Goal: Check status: Check status

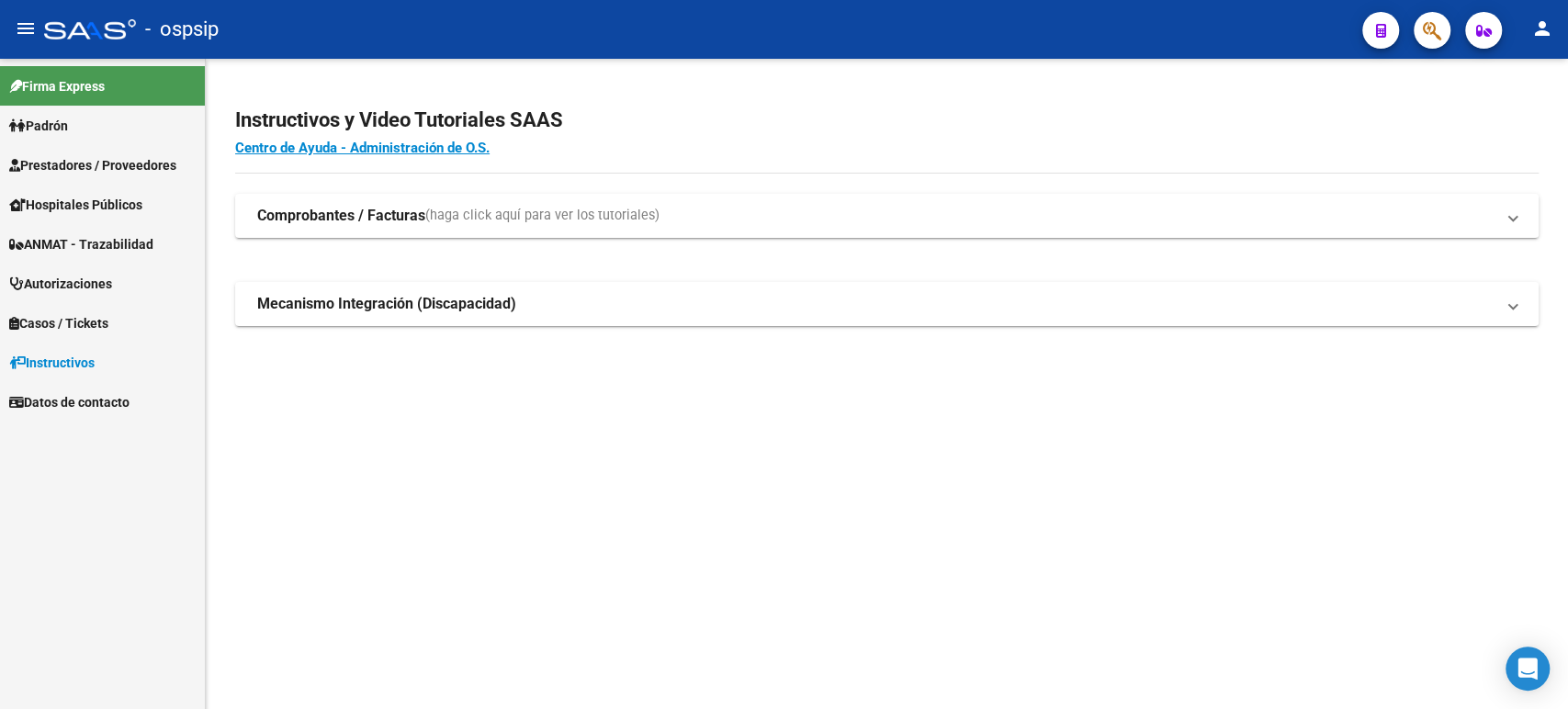
click at [112, 280] on span "Autorizaciones" at bounding box center [61, 284] width 103 height 21
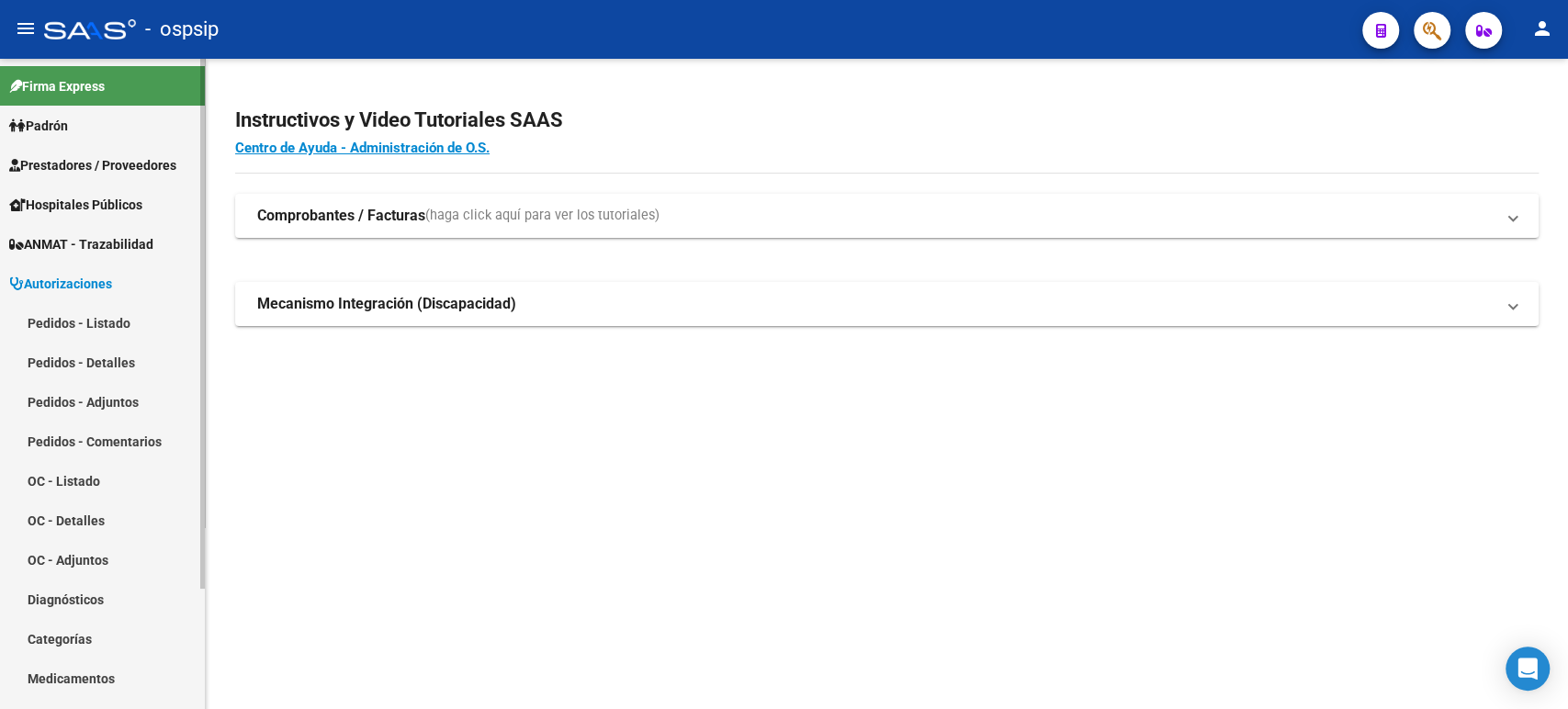
click at [113, 319] on link "Pedidos - Listado" at bounding box center [102, 322] width 205 height 39
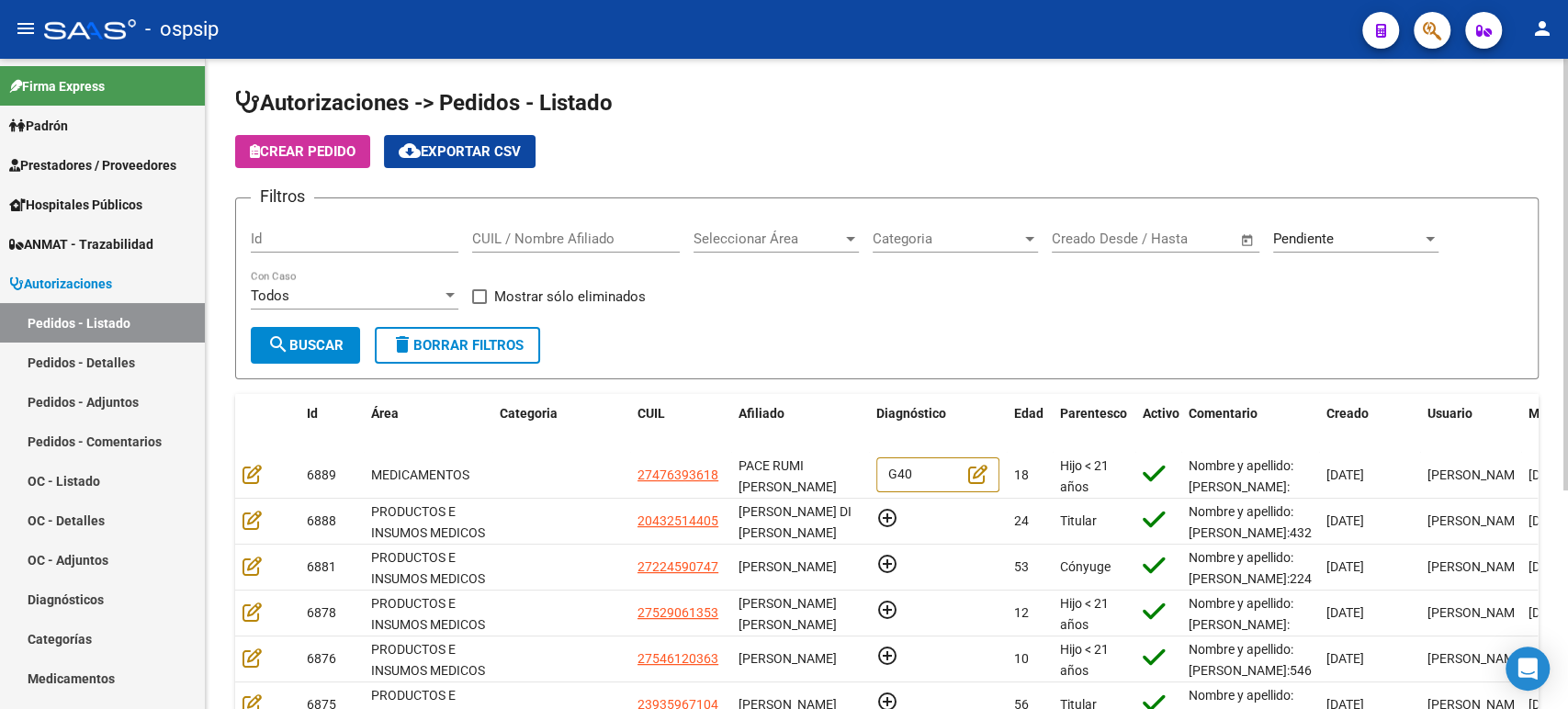
click at [321, 239] on input "Id" at bounding box center [354, 239] width 207 height 17
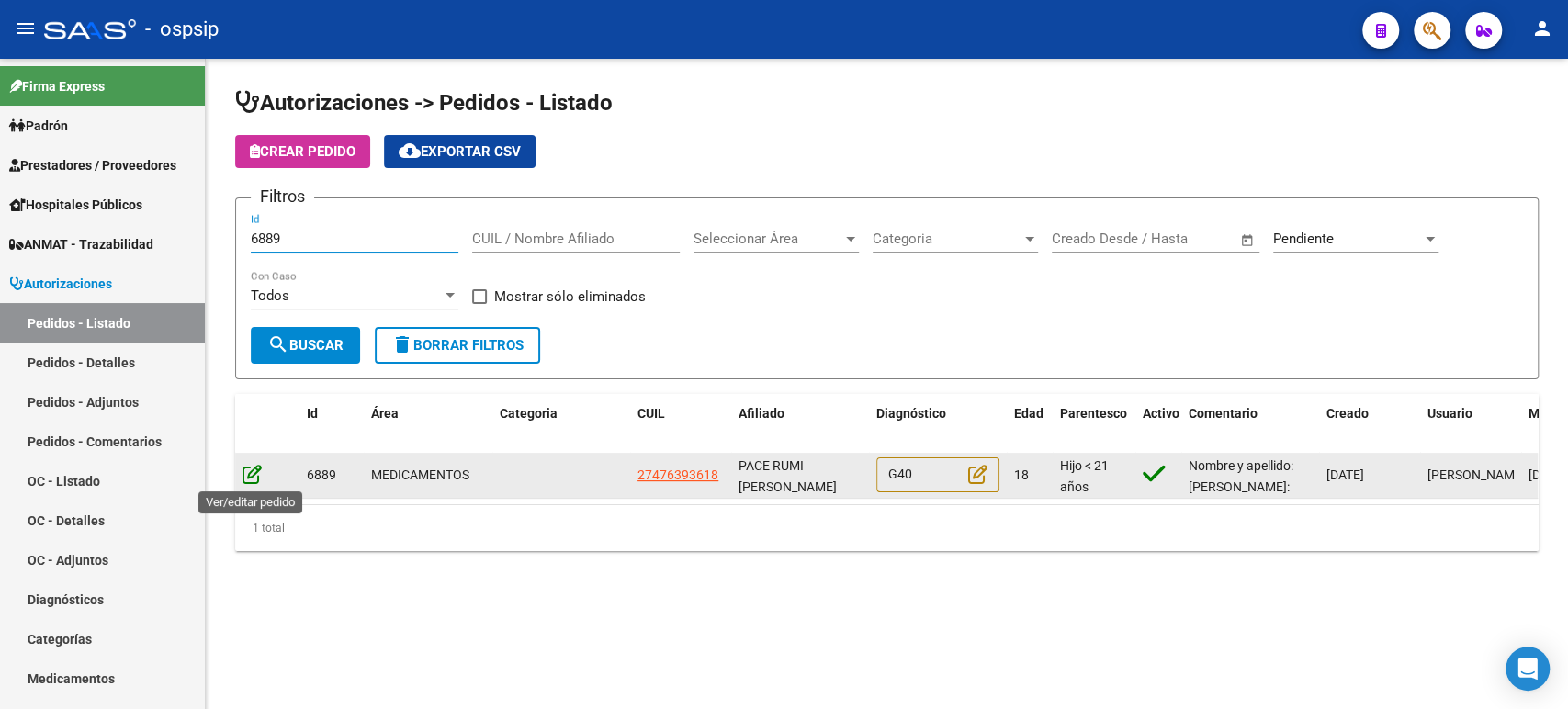
type input "6889"
click at [252, 470] on icon at bounding box center [252, 474] width 20 height 21
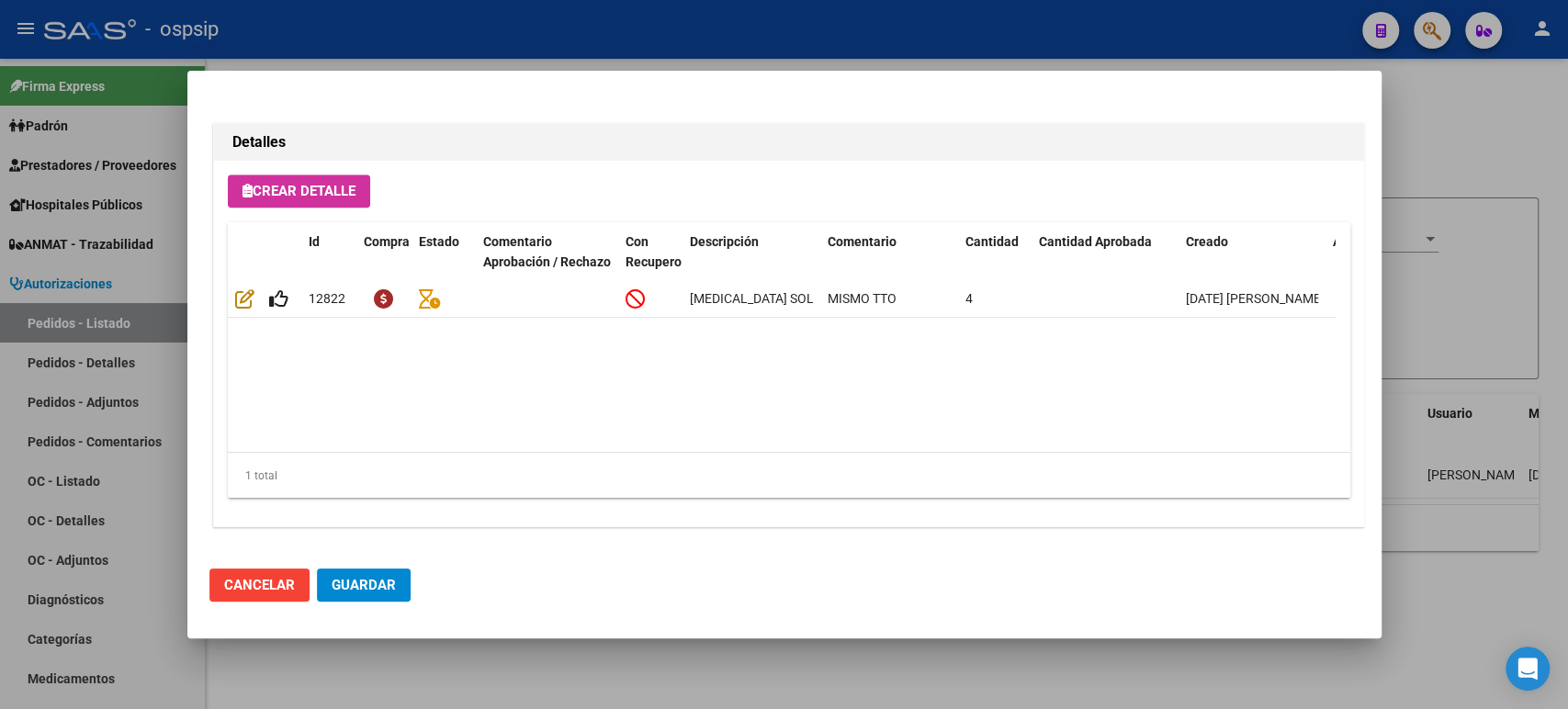
scroll to position [1279, 0]
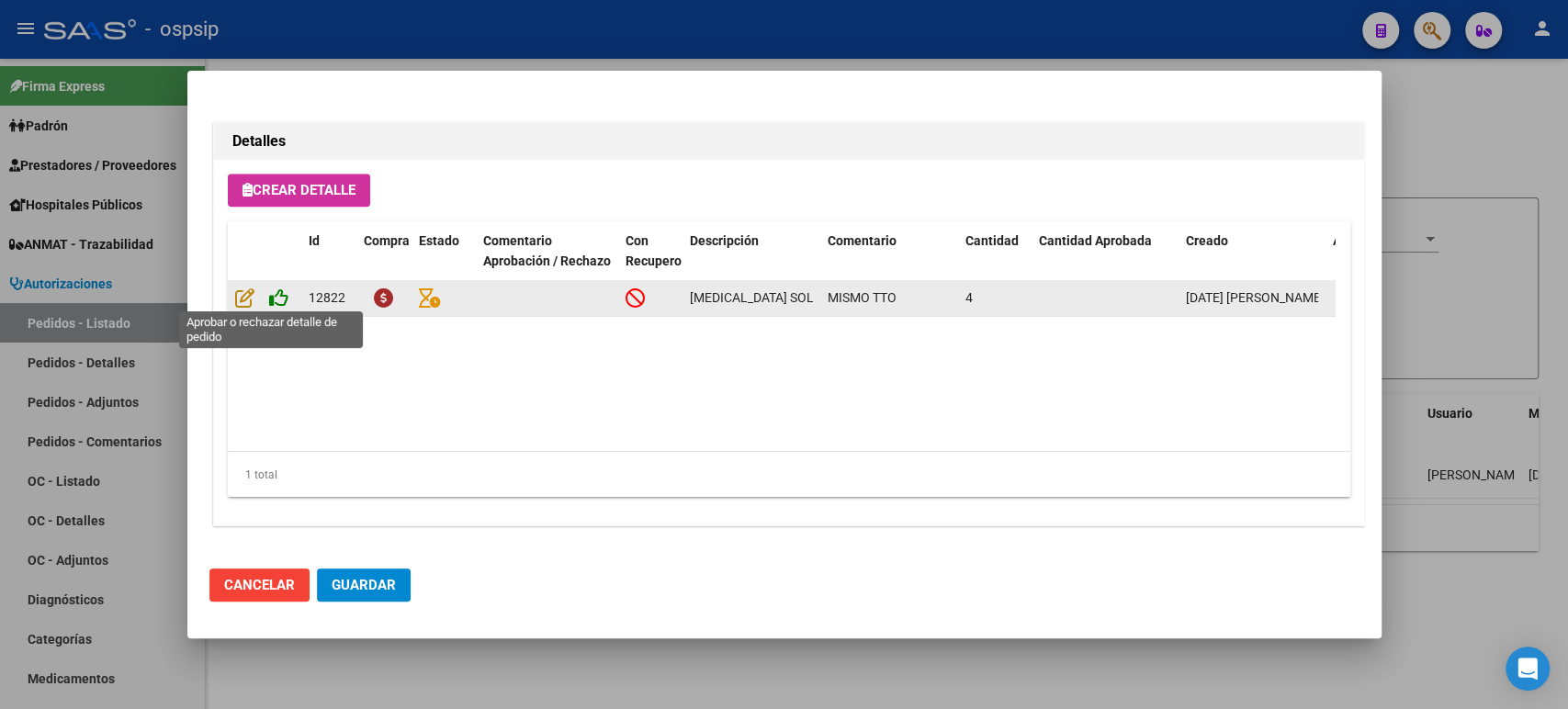
click at [279, 296] on icon at bounding box center [278, 298] width 20 height 21
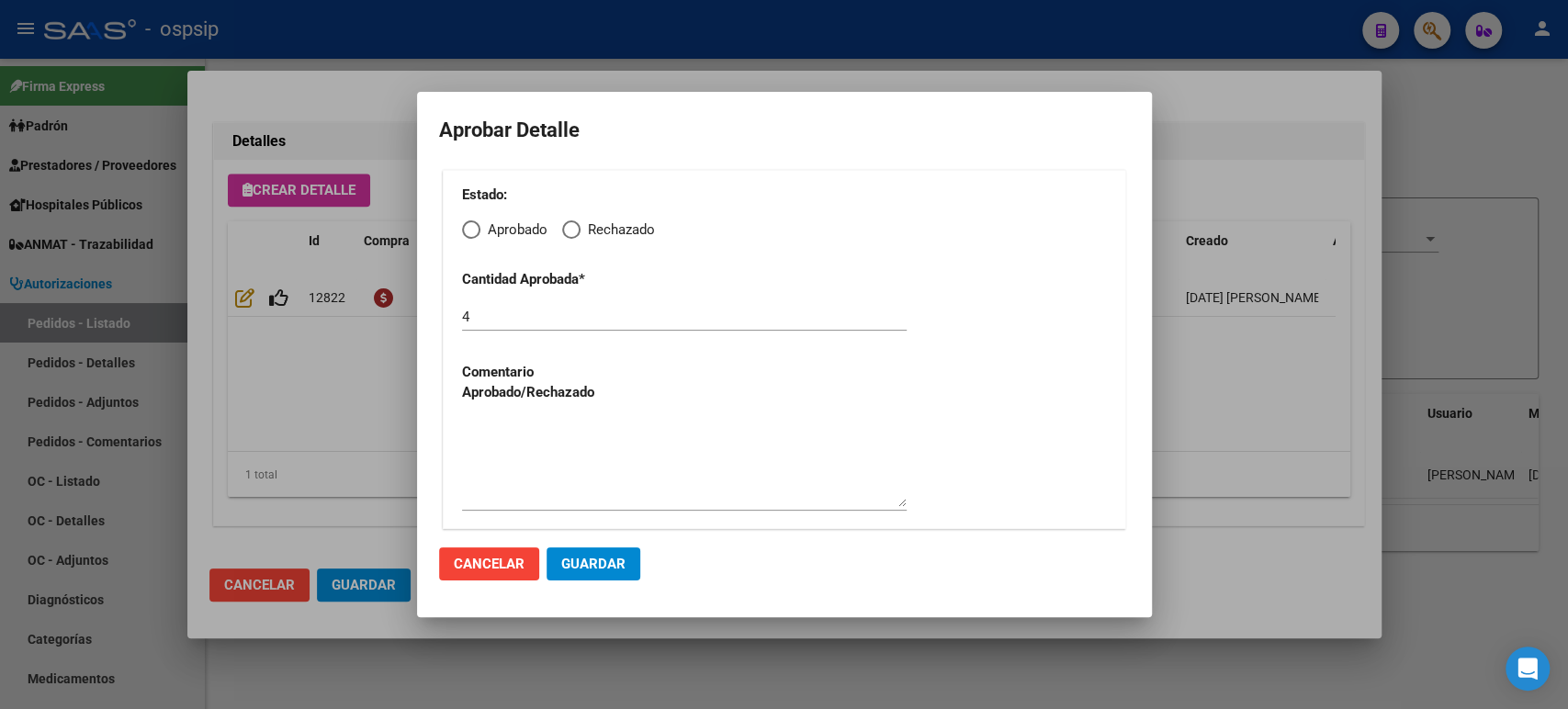
click at [463, 227] on span "Elija una opción" at bounding box center [471, 229] width 19 height 19
click at [463, 227] on input "Aprobado" at bounding box center [471, 229] width 19 height 19
radio input "true"
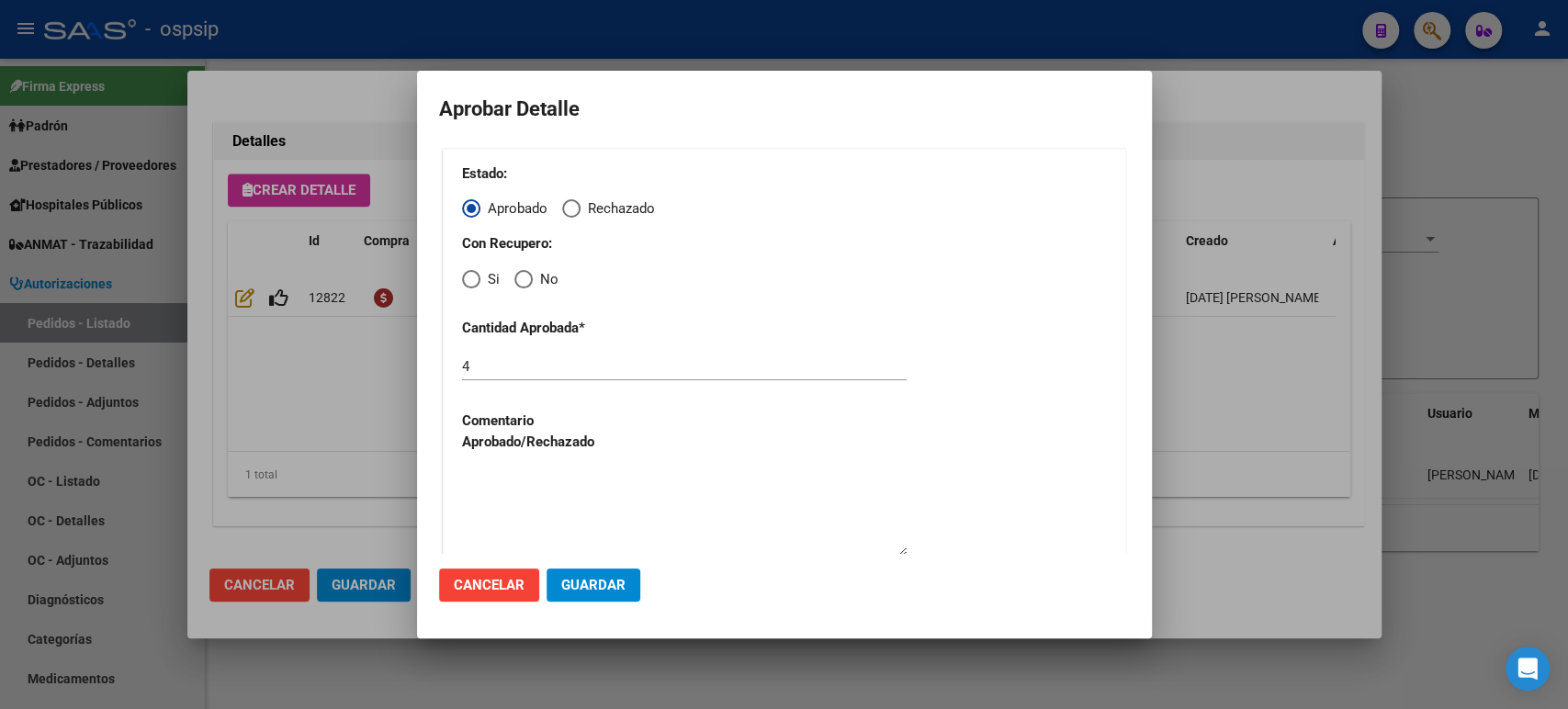
click at [517, 285] on span "Elija una opción" at bounding box center [524, 279] width 19 height 19
click at [517, 285] on input "No" at bounding box center [524, 279] width 19 height 19
radio input "true"
click at [590, 582] on span "Guardar" at bounding box center [593, 584] width 65 height 17
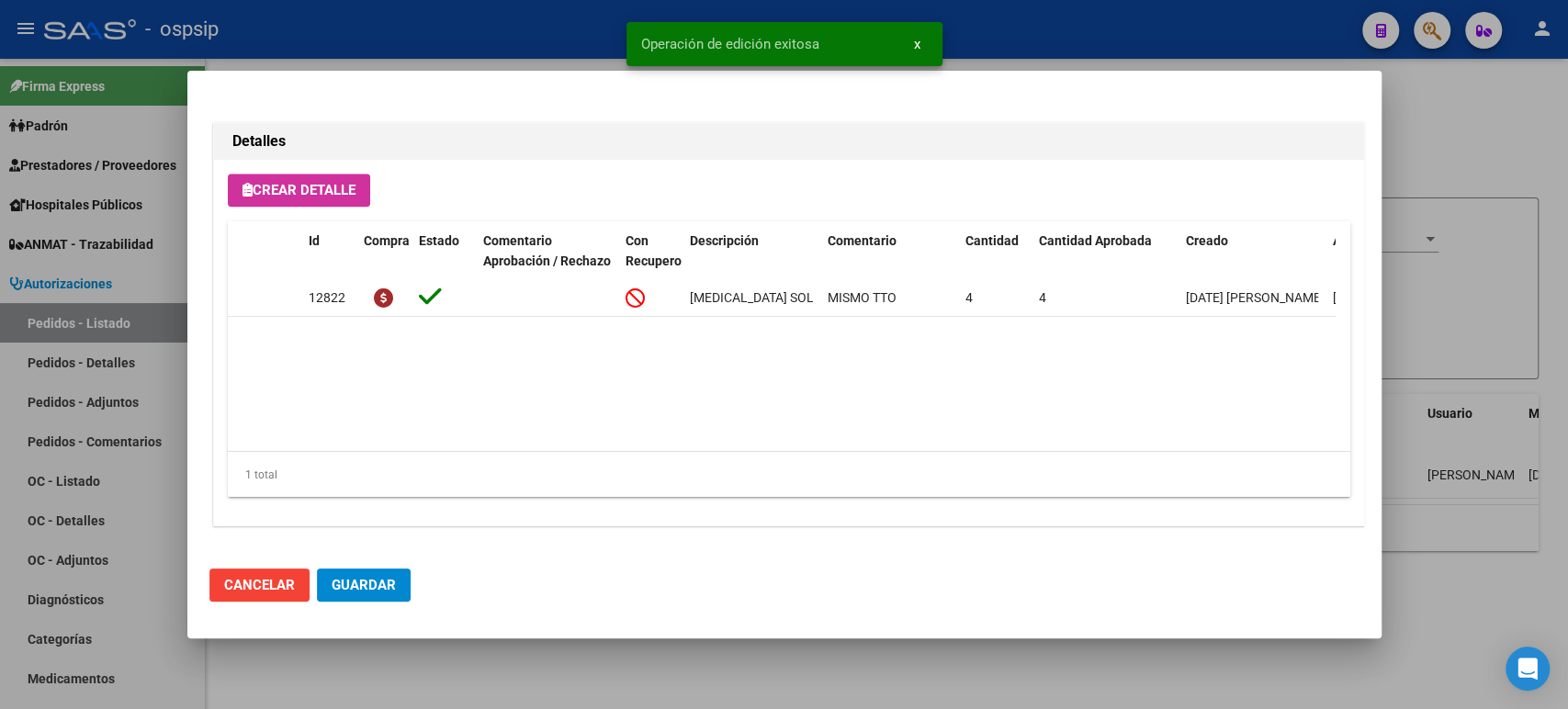
click at [396, 592] on button "Guardar" at bounding box center [364, 584] width 94 height 33
click at [1441, 345] on div at bounding box center [784, 354] width 1568 height 709
